Goal: Transaction & Acquisition: Download file/media

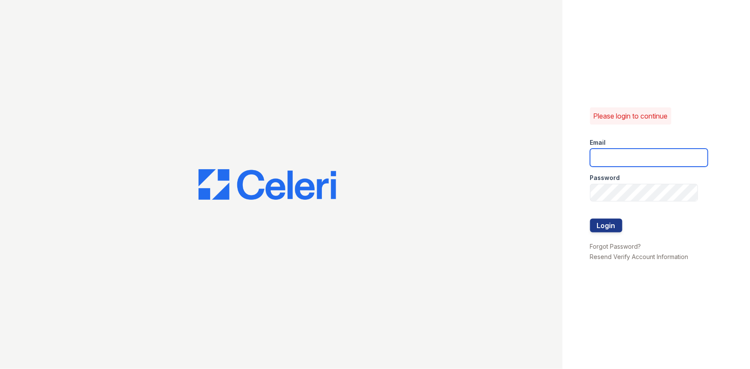
type input "[EMAIL_ADDRESS][DOMAIN_NAME]"
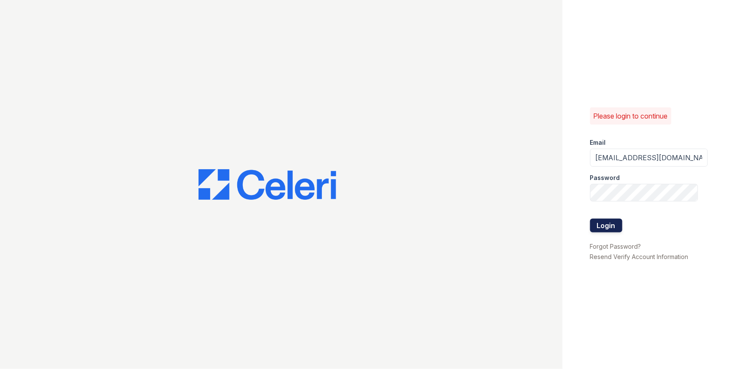
drag, startPoint x: 592, startPoint y: 215, endPoint x: 596, endPoint y: 220, distance: 5.8
click at [593, 215] on div at bounding box center [649, 210] width 118 height 17
click at [596, 221] on button "Login" at bounding box center [606, 226] width 32 height 14
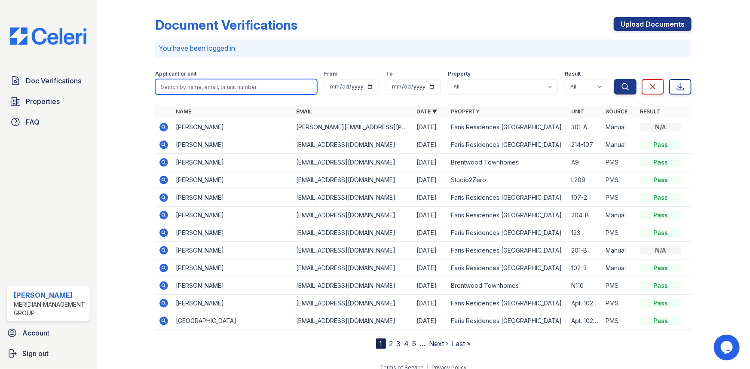
click at [225, 84] on input "search" at bounding box center [236, 86] width 162 height 15
type input "tawana"
click at [615, 79] on button "Search" at bounding box center [626, 86] width 22 height 15
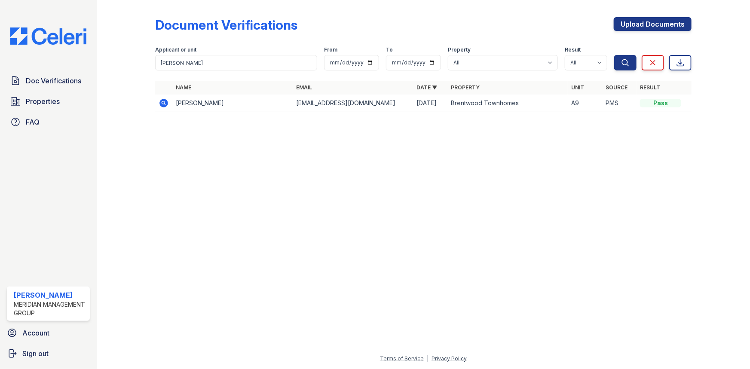
click at [202, 106] on td "Tawana Collier" at bounding box center [232, 104] width 120 height 18
click at [202, 102] on td "Tawana Collier" at bounding box center [232, 104] width 120 height 18
click at [163, 101] on icon at bounding box center [163, 102] width 2 height 2
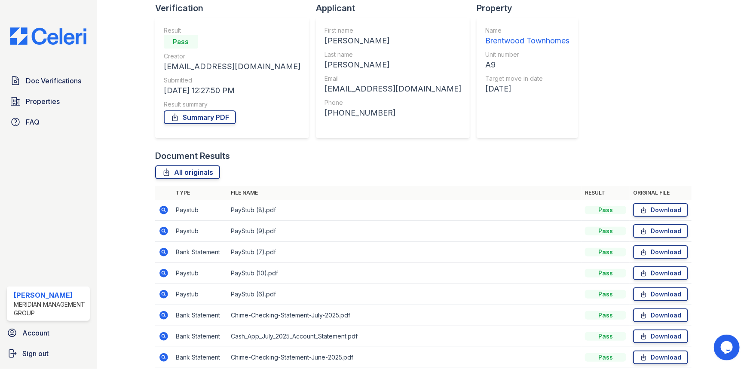
scroll to position [98, 0]
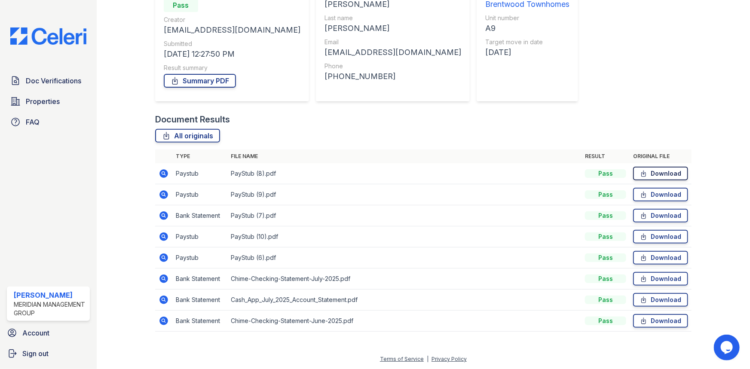
click at [653, 177] on link "Download" at bounding box center [660, 174] width 55 height 14
drag, startPoint x: 648, startPoint y: 183, endPoint x: 649, endPoint y: 172, distance: 10.4
click at [648, 181] on td "Download" at bounding box center [661, 173] width 62 height 21
click at [649, 172] on link "Download" at bounding box center [660, 174] width 55 height 14
click at [654, 193] on link "Download" at bounding box center [660, 195] width 55 height 14
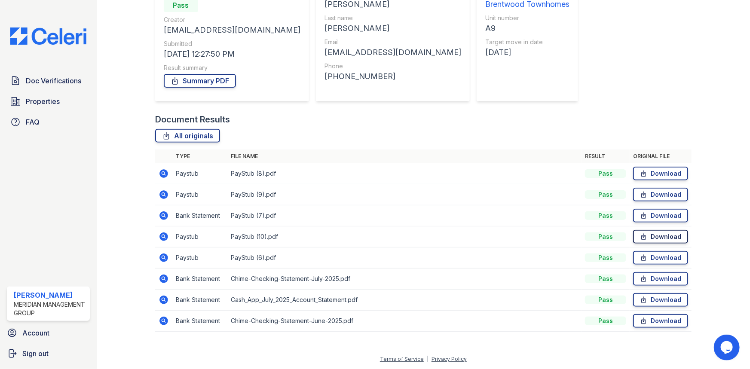
click at [649, 233] on link "Download" at bounding box center [660, 237] width 55 height 14
click at [654, 256] on link "Download" at bounding box center [660, 258] width 55 height 14
click at [647, 280] on link "Download" at bounding box center [660, 279] width 55 height 14
click at [650, 301] on link "Download" at bounding box center [660, 300] width 55 height 14
click at [654, 216] on link "Download" at bounding box center [660, 216] width 55 height 14
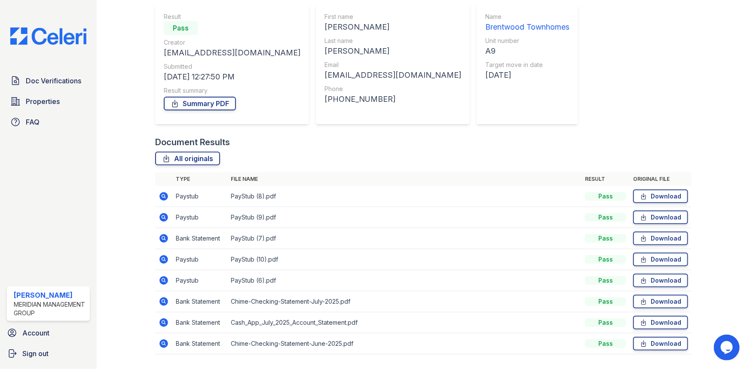
scroll to position [78, 0]
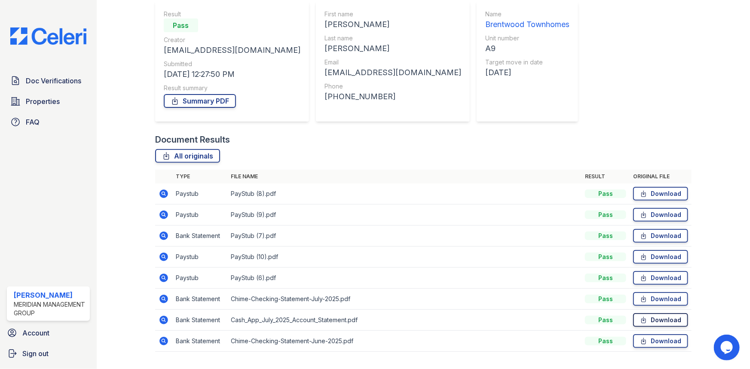
click at [649, 320] on link "Download" at bounding box center [660, 321] width 55 height 14
click at [650, 234] on link "Download" at bounding box center [660, 236] width 55 height 14
click at [659, 191] on link "Download" at bounding box center [660, 194] width 55 height 14
click at [667, 208] on link "Download" at bounding box center [660, 215] width 55 height 14
click at [640, 297] on icon at bounding box center [643, 299] width 7 height 9
